Goal: Transaction & Acquisition: Purchase product/service

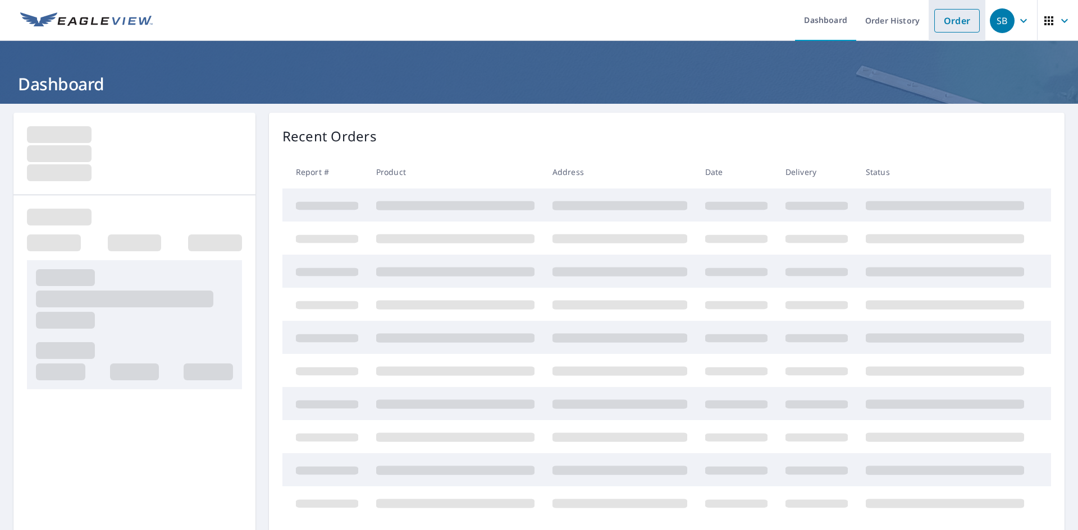
click at [942, 17] on link "Order" at bounding box center [956, 21] width 45 height 24
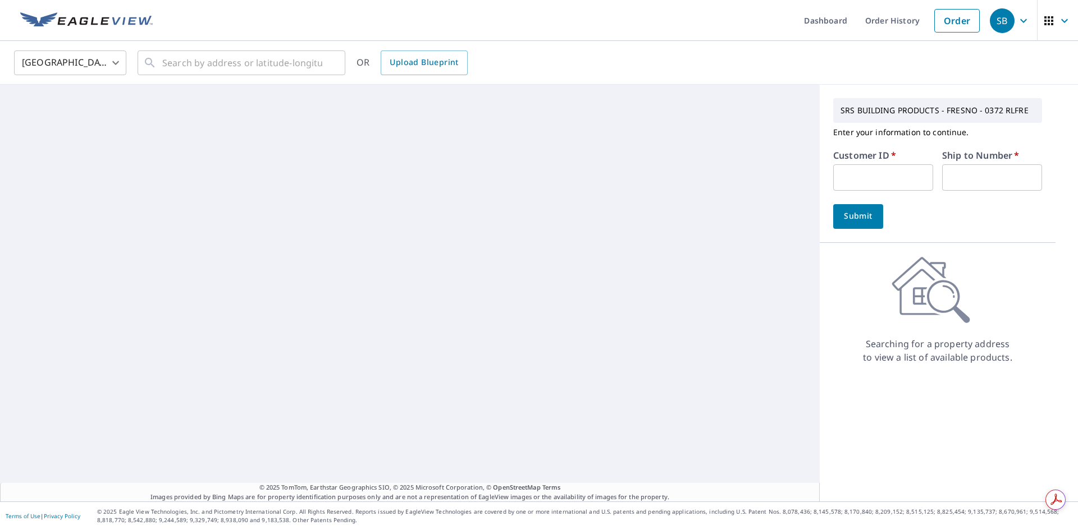
click at [864, 176] on input "text" at bounding box center [883, 177] width 100 height 26
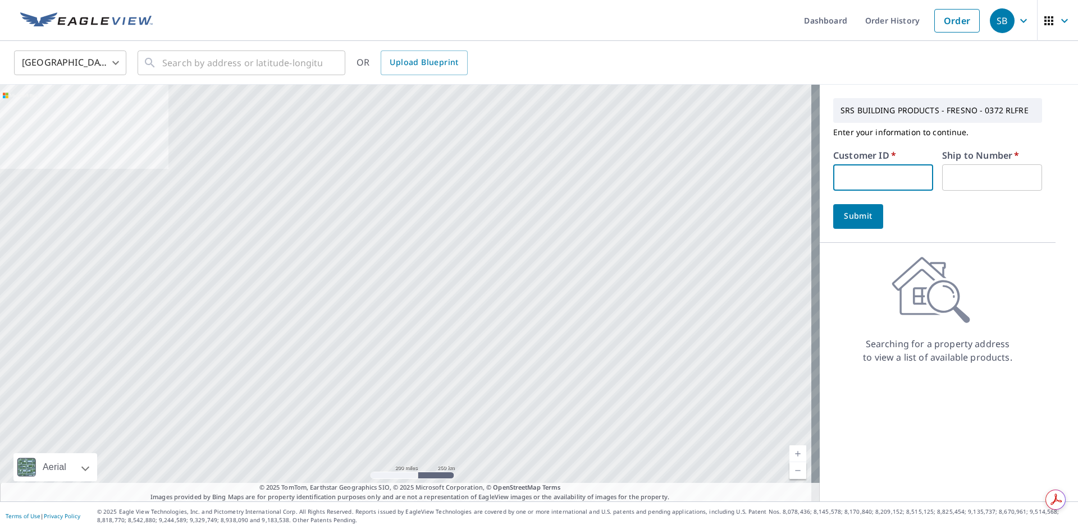
type input "RCK372"
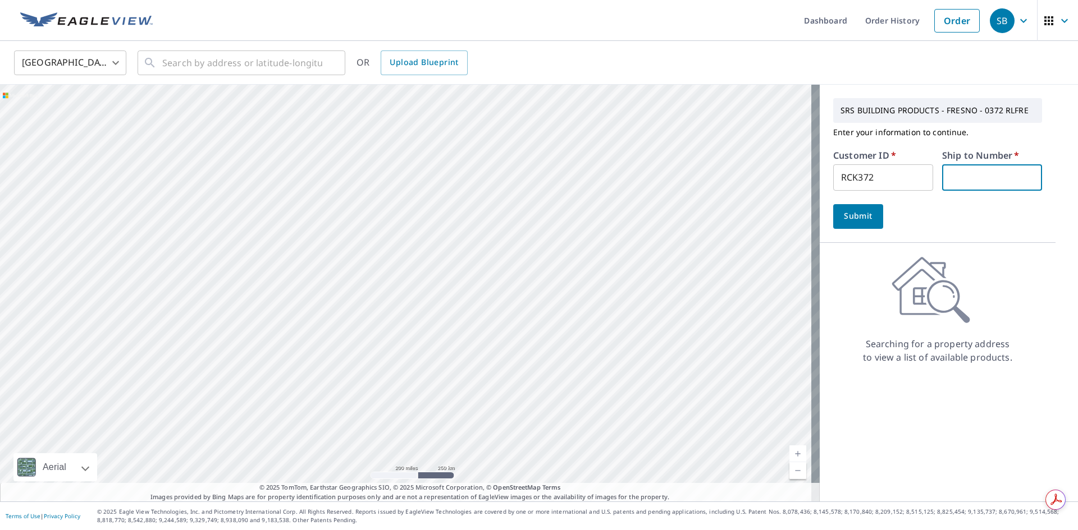
click at [957, 172] on input "text" at bounding box center [992, 177] width 100 height 26
type input "1"
click at [856, 215] on span "Submit" at bounding box center [858, 216] width 32 height 14
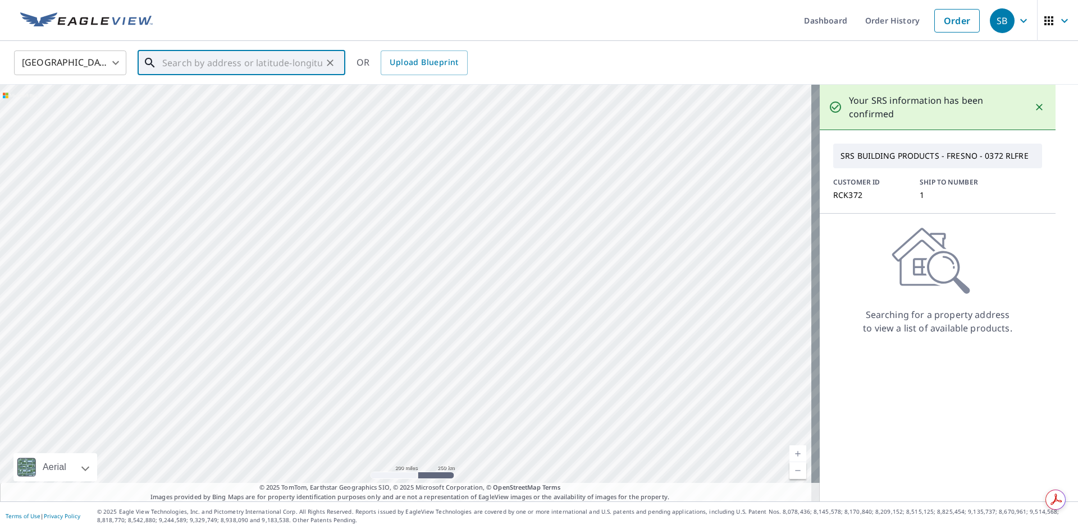
paste input "[STREET_ADDRESS][PERSON_NAME]"
click at [217, 104] on p "[GEOGRAPHIC_DATA], [GEOGRAPHIC_DATA] 93728" at bounding box center [248, 113] width 176 height 22
type input "[STREET_ADDRESS][PERSON_NAME]"
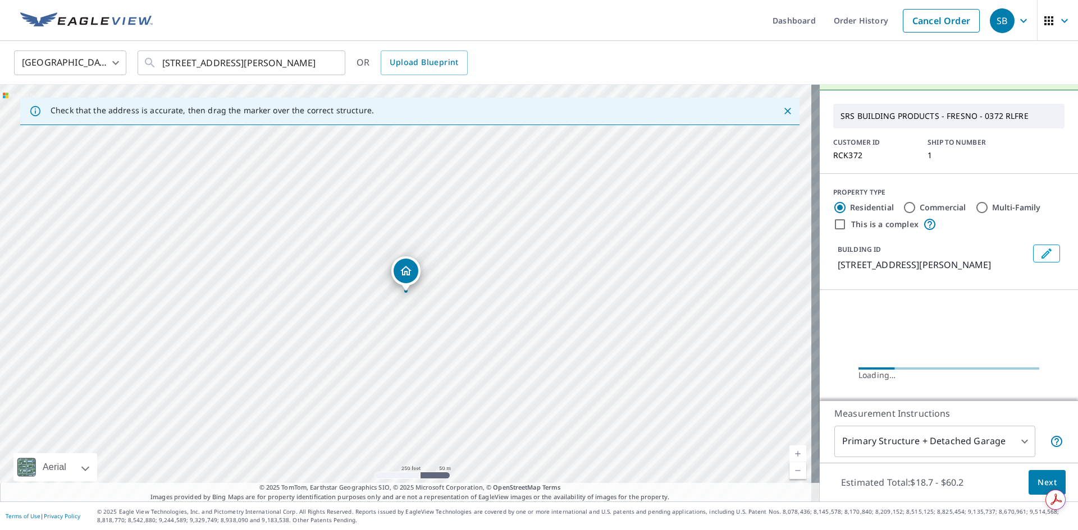
scroll to position [56, 0]
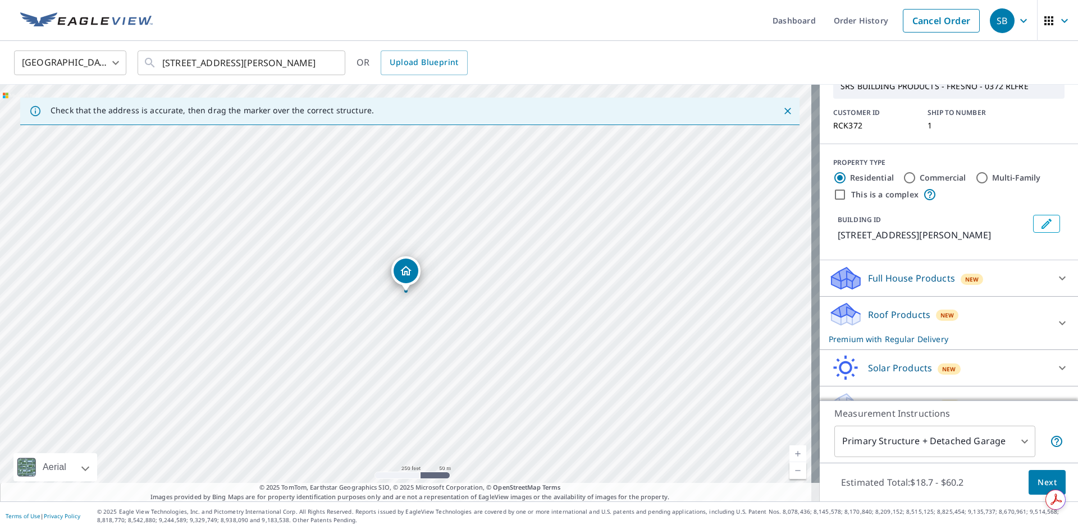
click at [1037, 479] on span "Next" at bounding box center [1046, 483] width 19 height 14
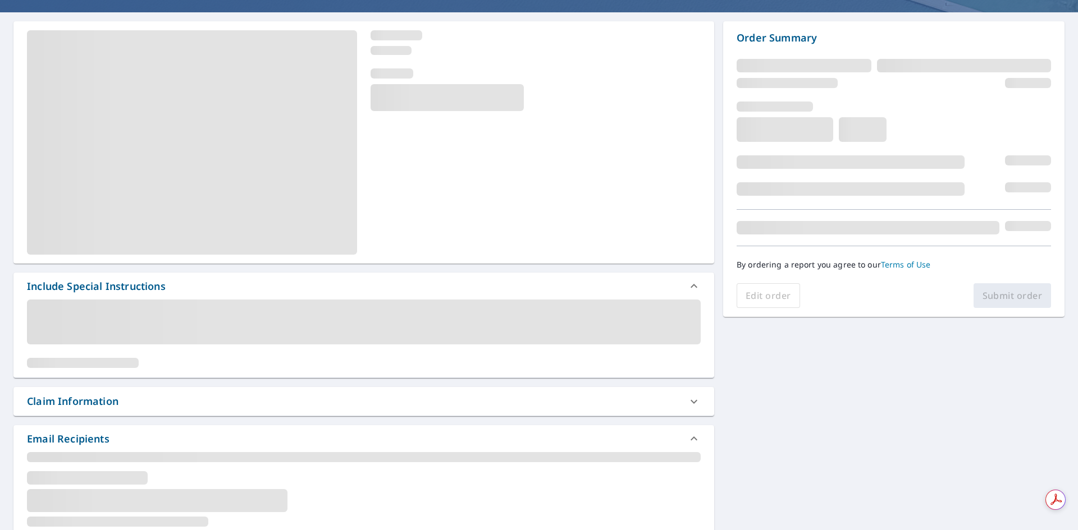
scroll to position [94, 0]
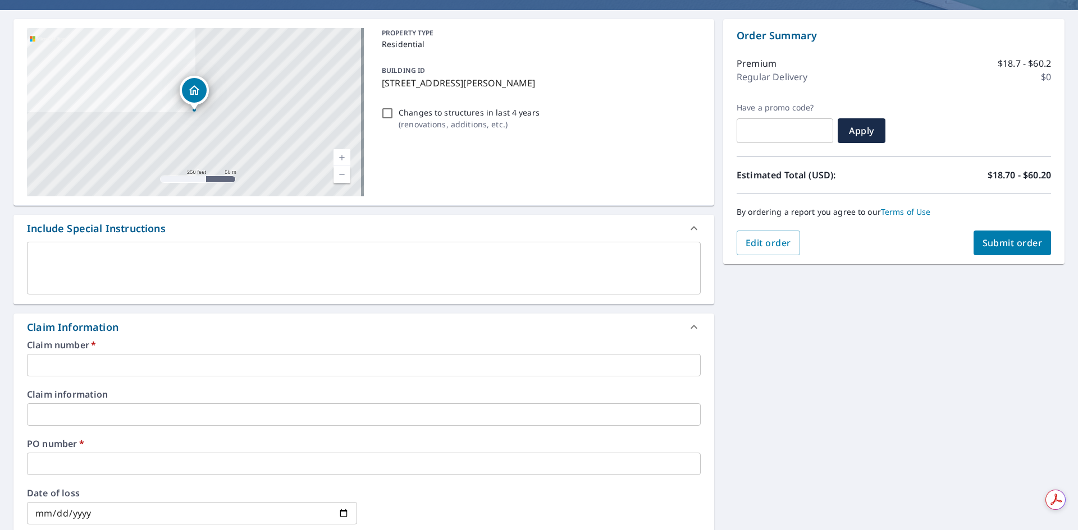
drag, startPoint x: 379, startPoint y: 82, endPoint x: 537, endPoint y: 87, distance: 157.8
click at [537, 87] on p "[STREET_ADDRESS][PERSON_NAME]" at bounding box center [539, 82] width 314 height 13
checkbox input "true"
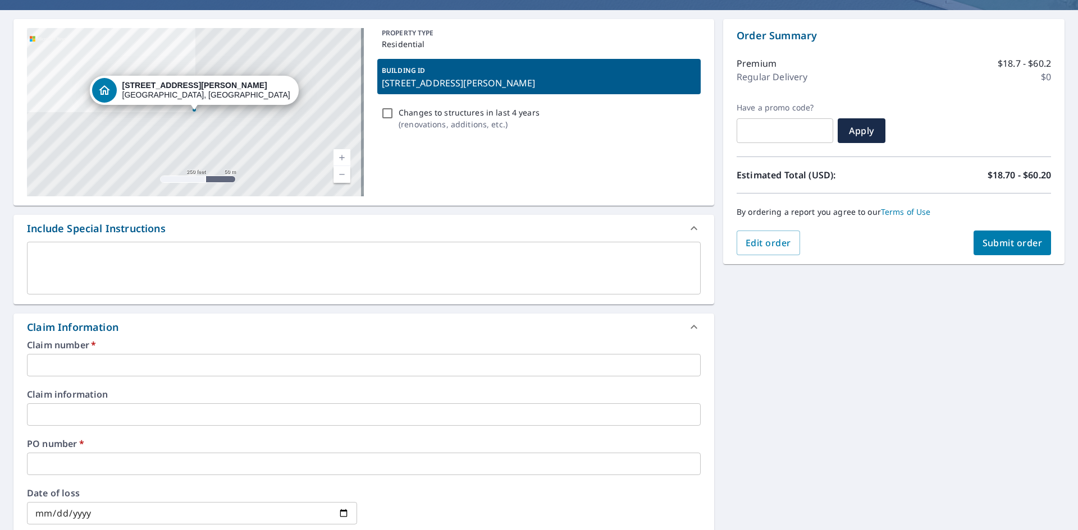
copy p "[STREET_ADDRESS][PERSON_NAME]"
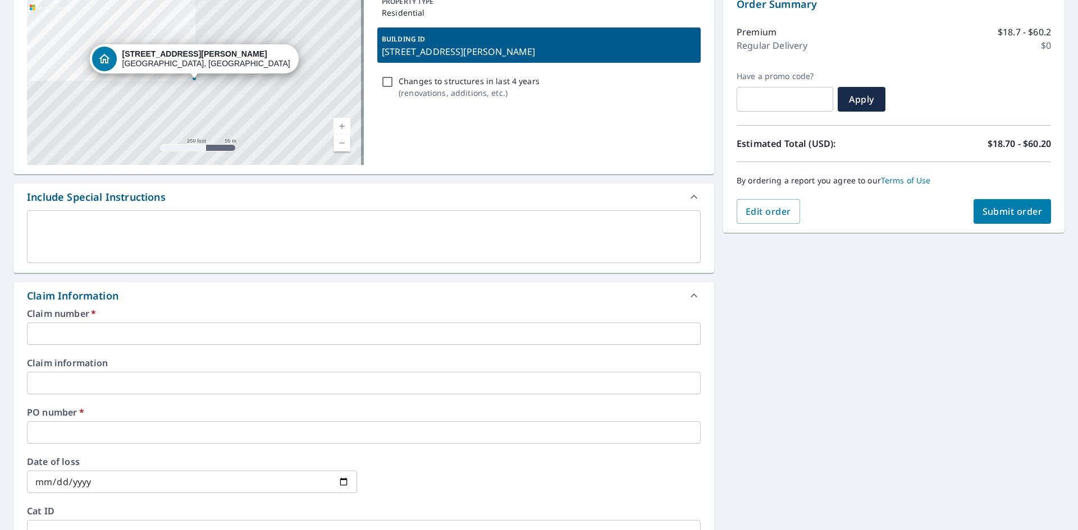
scroll to position [168, 0]
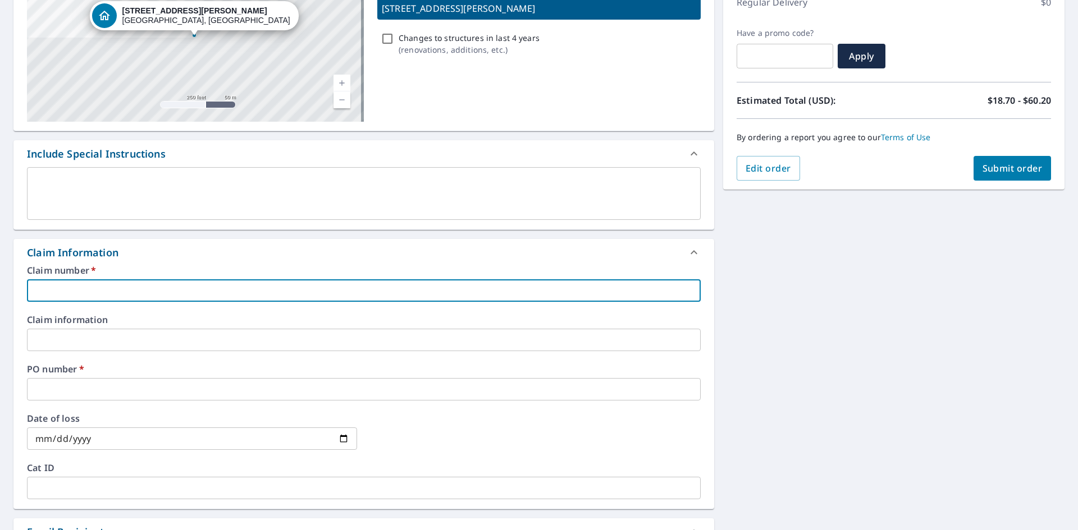
paste input "[STREET_ADDRESS][PERSON_NAME]"
type input "[STREET_ADDRESS][PERSON_NAME]"
checkbox input "true"
type input "[STREET_ADDRESS][PERSON_NAME]"
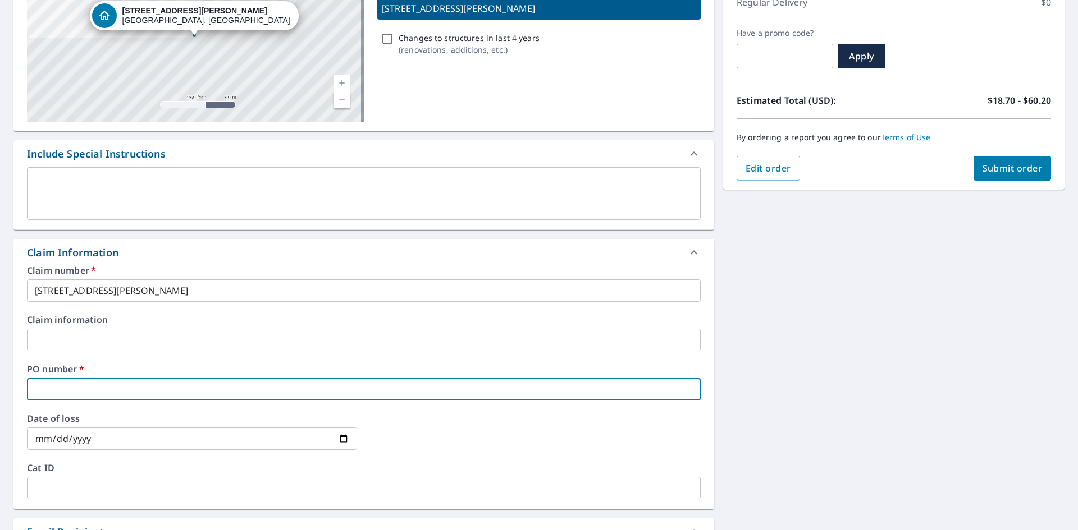
drag, startPoint x: 68, startPoint y: 341, endPoint x: 71, endPoint y: 386, distance: 45.0
click at [71, 386] on input "text" at bounding box center [363, 389] width 673 height 22
paste input "[STREET_ADDRESS][PERSON_NAME]"
type input "[STREET_ADDRESS][PERSON_NAME]"
checkbox input "true"
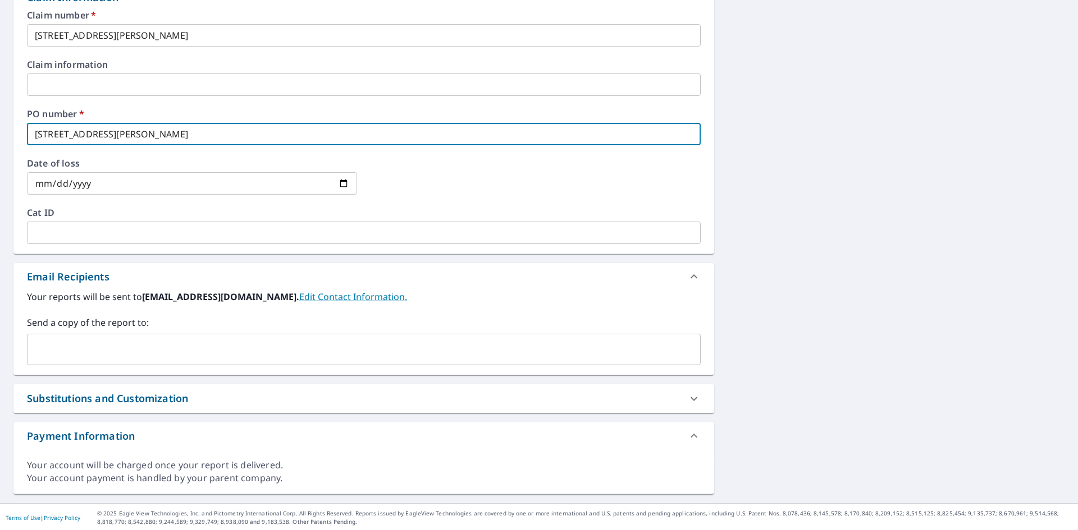
scroll to position [425, 0]
type input "[STREET_ADDRESS][PERSON_NAME]"
click at [118, 347] on input "text" at bounding box center [355, 347] width 647 height 21
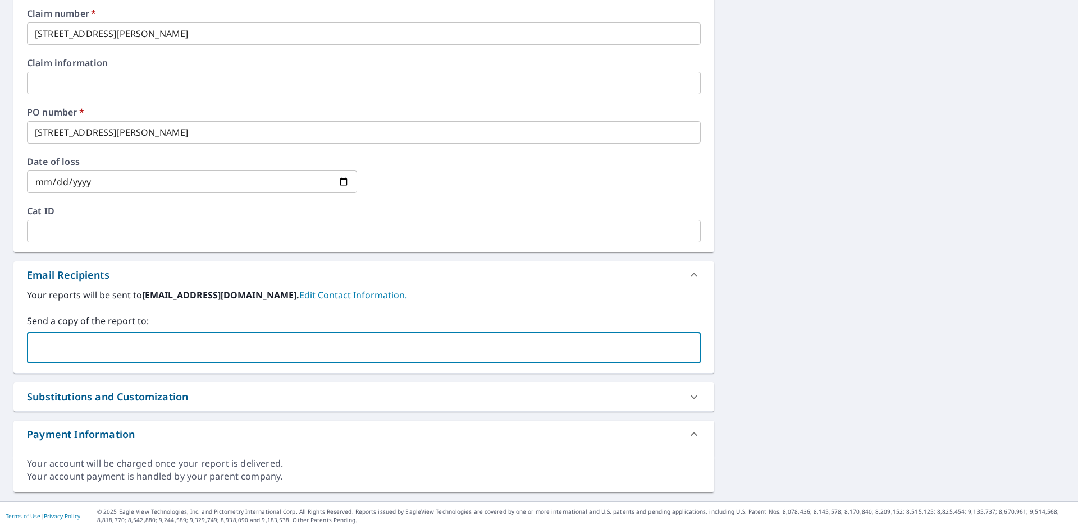
type input "[PERSON_NAME][EMAIL_ADDRESS][PERSON_NAME][DOMAIN_NAME]"
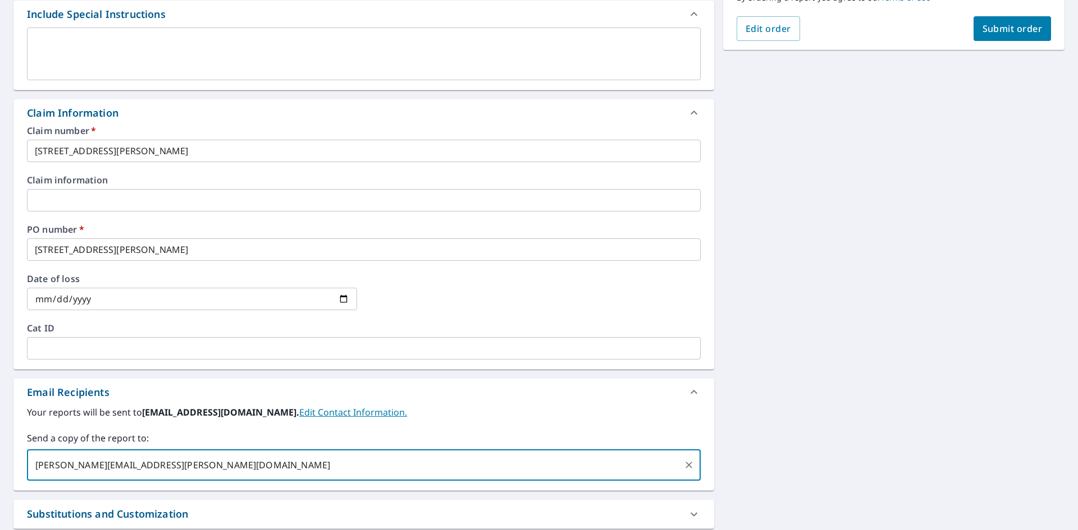
scroll to position [219, 0]
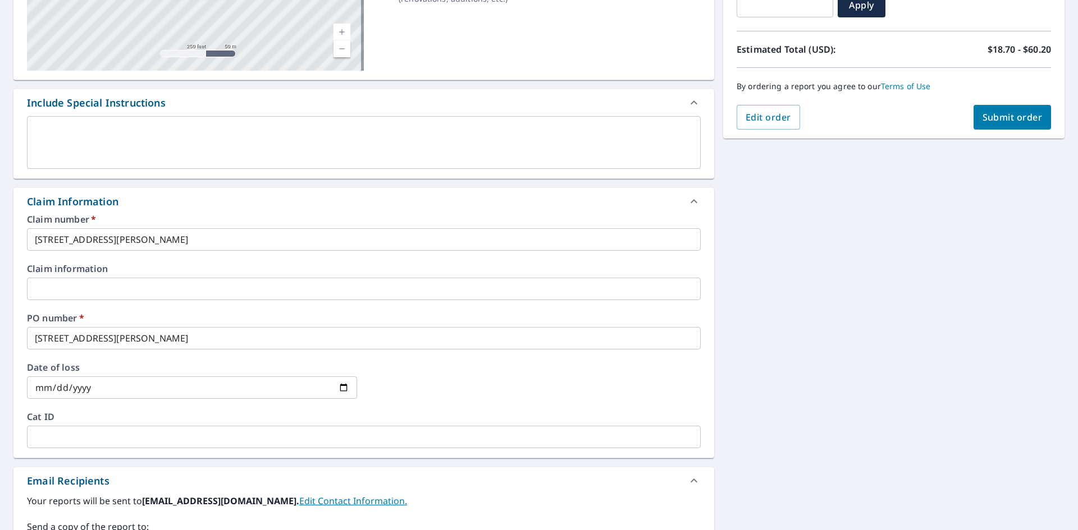
click at [993, 117] on span "Submit order" at bounding box center [1012, 117] width 60 height 12
checkbox input "true"
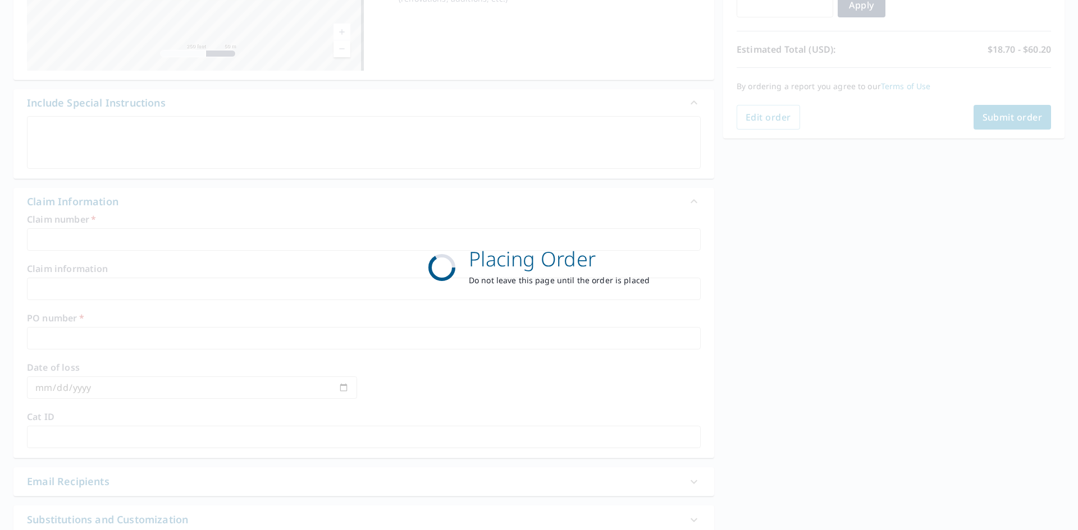
scroll to position [130, 0]
